Goal: Information Seeking & Learning: Check status

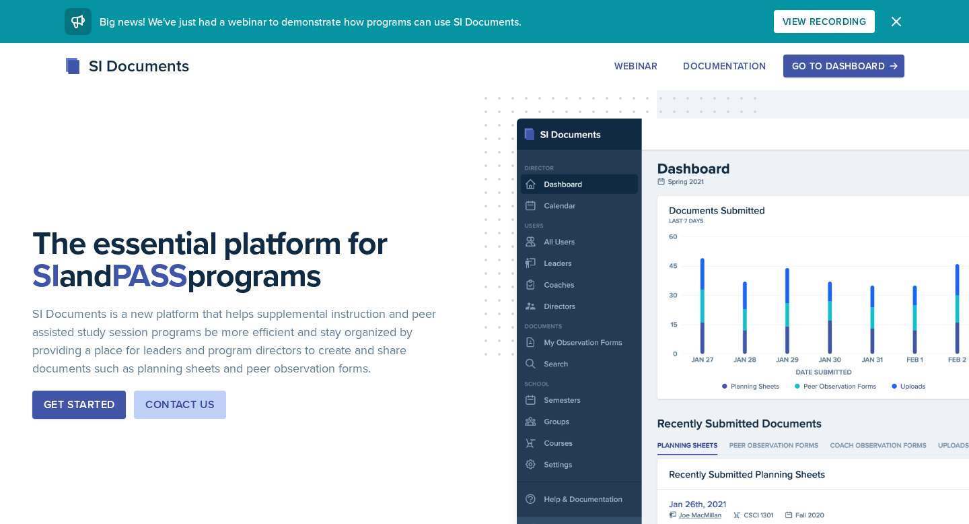
click at [843, 63] on div "Go to Dashboard" at bounding box center [844, 66] width 104 height 11
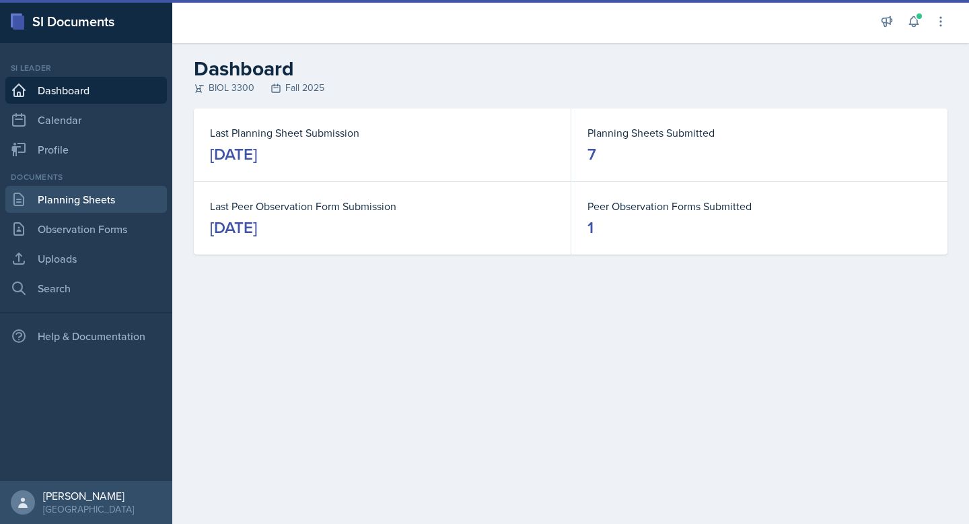
click at [84, 197] on link "Planning Sheets" at bounding box center [86, 199] width 162 height 27
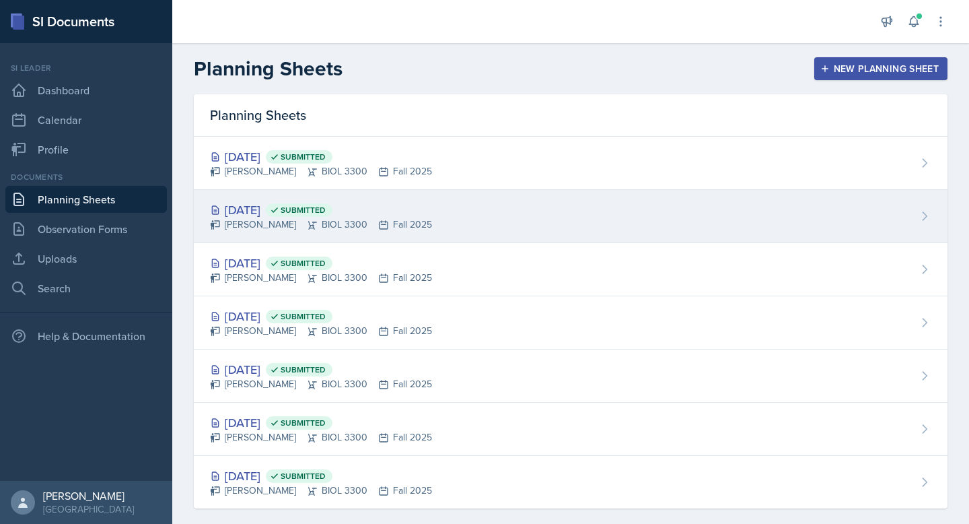
scroll to position [17, 0]
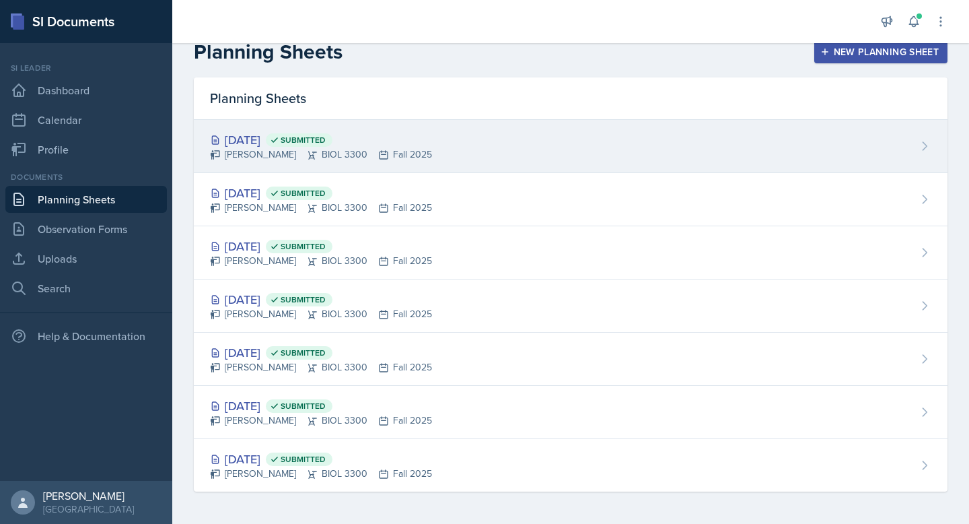
click at [450, 141] on div "Sep 15th, 2025 Submitted Jillian Guye BIOL 3300 Fall 2025" at bounding box center [571, 146] width 754 height 53
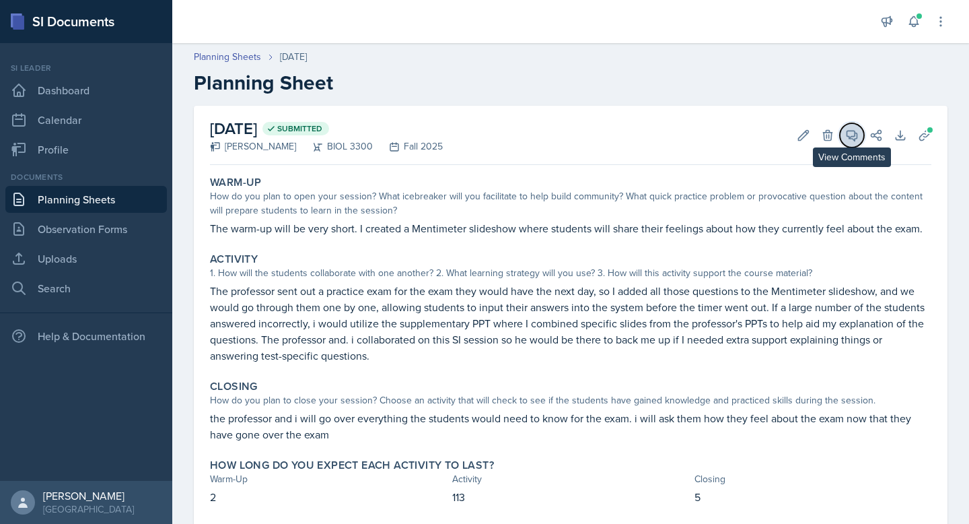
click at [854, 143] on button "View Comments" at bounding box center [852, 135] width 24 height 24
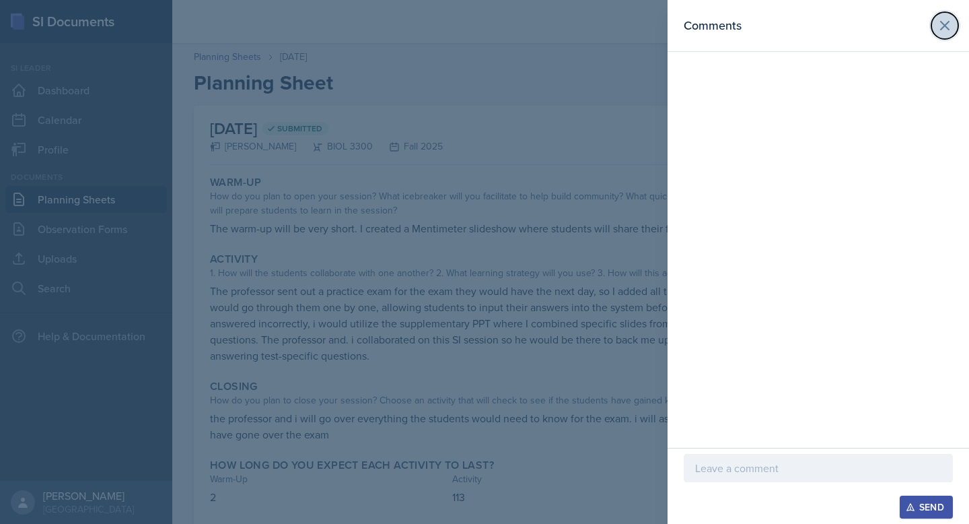
click at [951, 28] on icon at bounding box center [945, 26] width 16 height 16
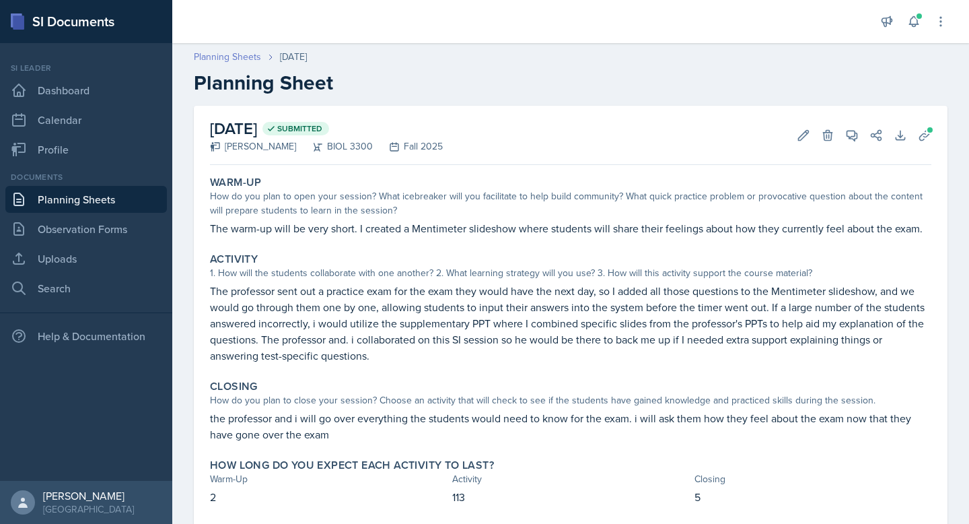
click at [243, 60] on link "Planning Sheets" at bounding box center [227, 57] width 67 height 14
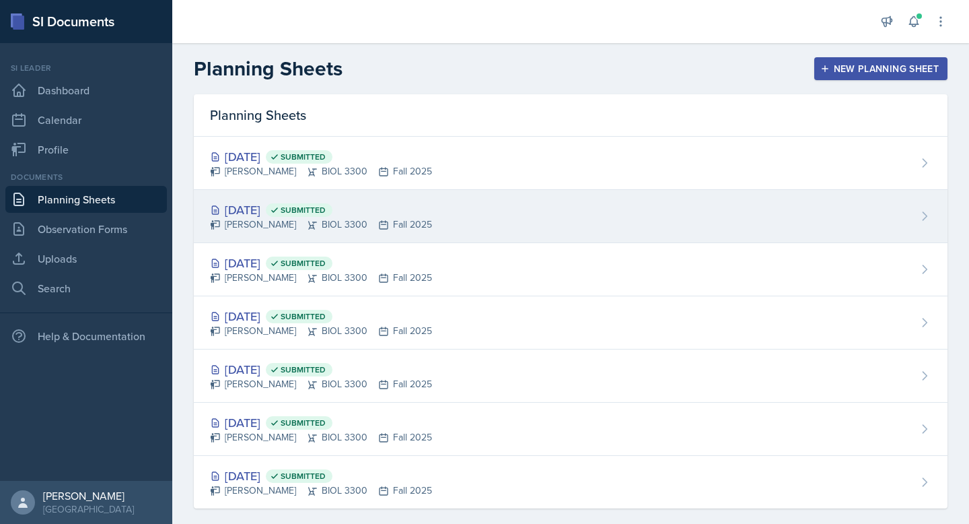
click at [281, 207] on div "Sep 11th, 2025 Submitted" at bounding box center [321, 210] width 222 height 18
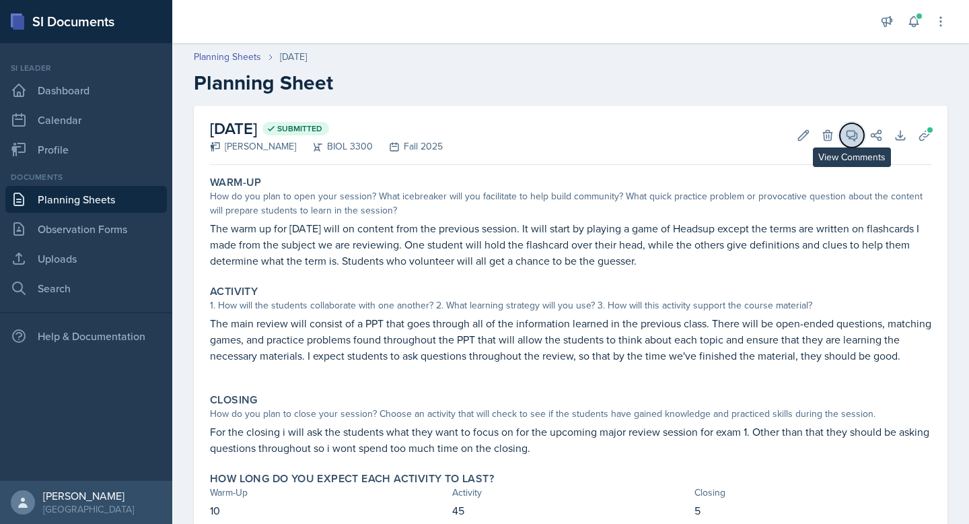
click at [858, 136] on icon at bounding box center [853, 136] width 10 height 10
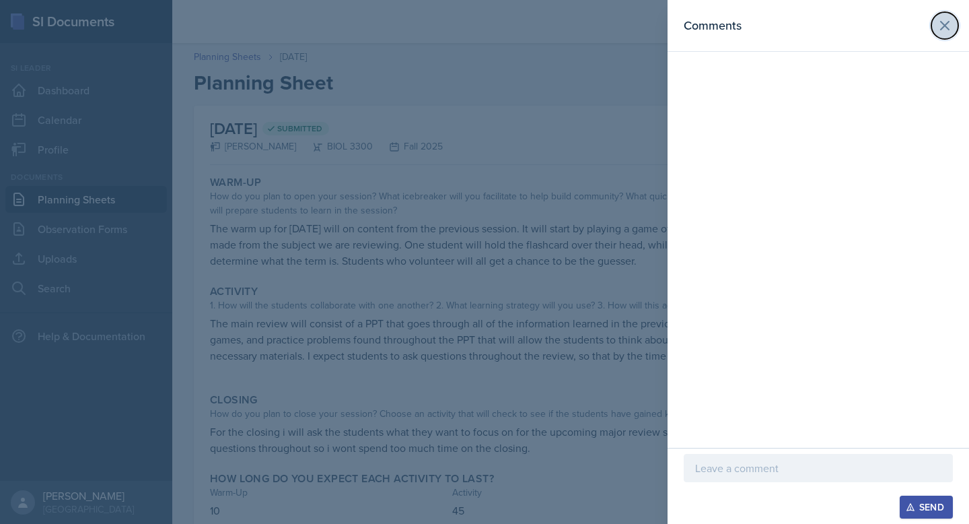
click at [941, 29] on icon at bounding box center [945, 26] width 8 height 8
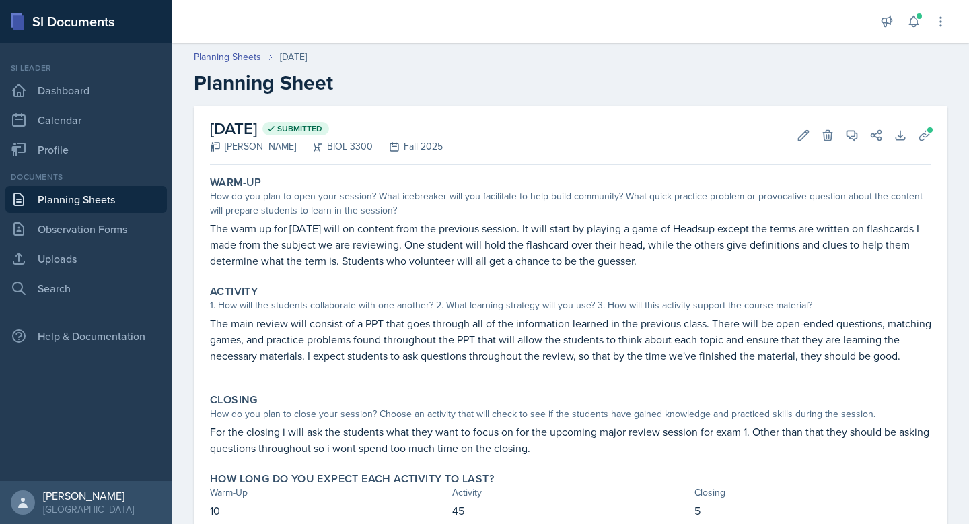
click at [243, 67] on div "Planning Sheets Sep 11th, 2025 Planning Sheet" at bounding box center [570, 72] width 797 height 45
click at [240, 64] on div "Planning Sheets Sep 11th, 2025 Planning Sheet" at bounding box center [570, 72] width 797 height 45
click at [240, 62] on link "Planning Sheets" at bounding box center [227, 57] width 67 height 14
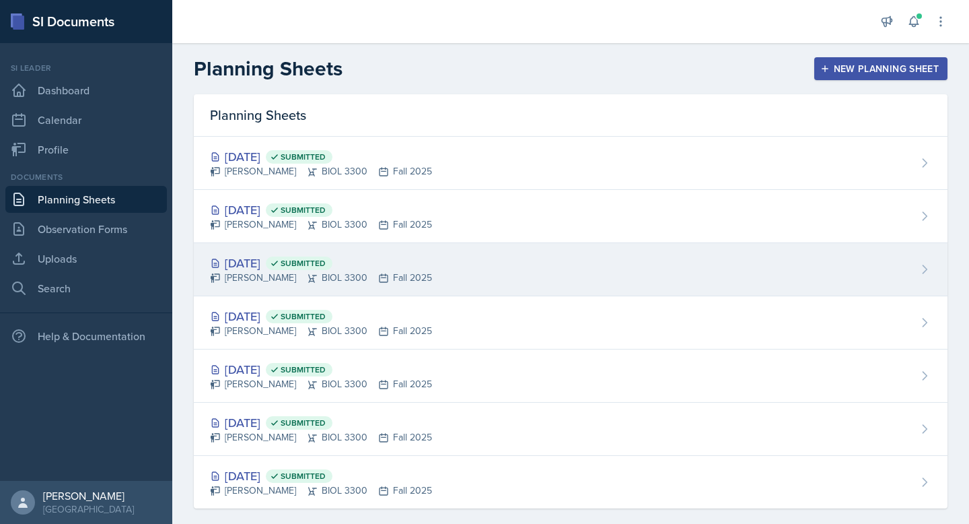
click at [398, 279] on div "Jillian Guye BIOL 3300 Fall 2025" at bounding box center [321, 278] width 222 height 14
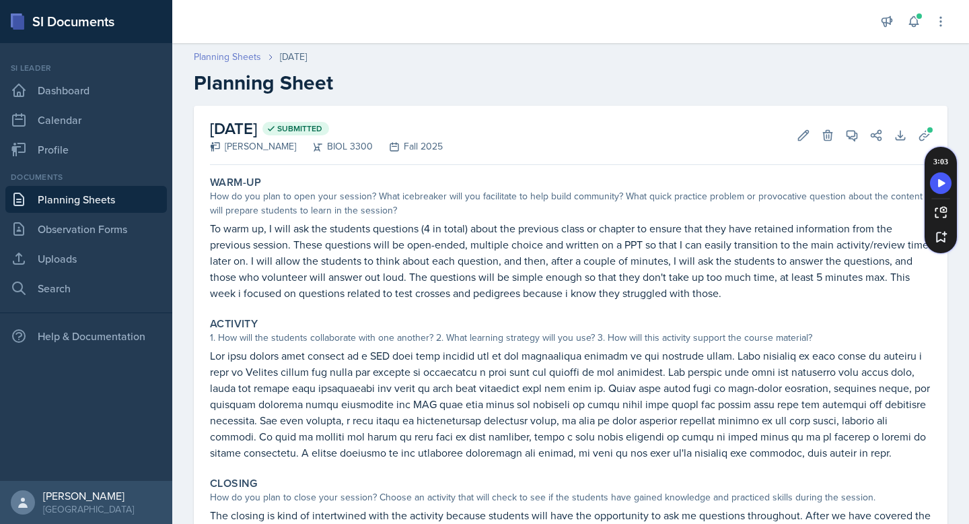
click at [221, 59] on link "Planning Sheets" at bounding box center [227, 57] width 67 height 14
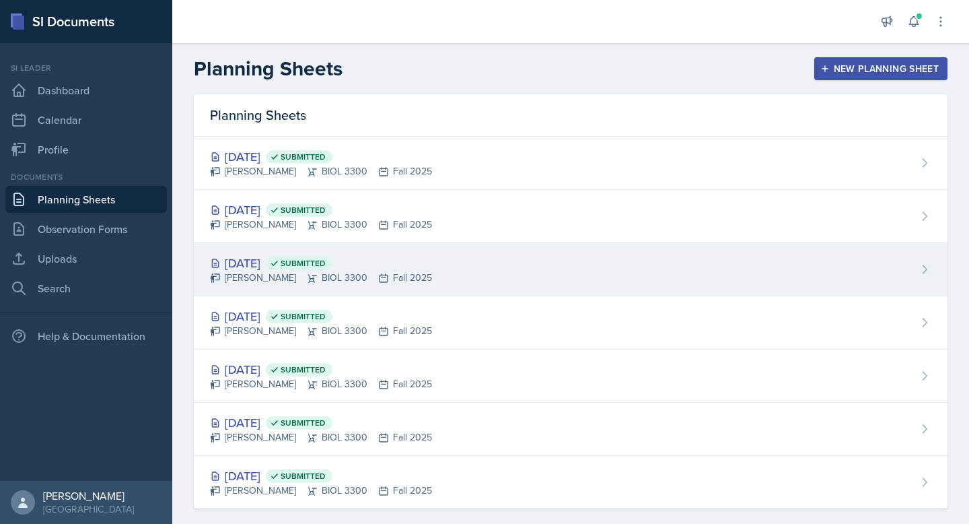
scroll to position [17, 0]
